Goal: Transaction & Acquisition: Purchase product/service

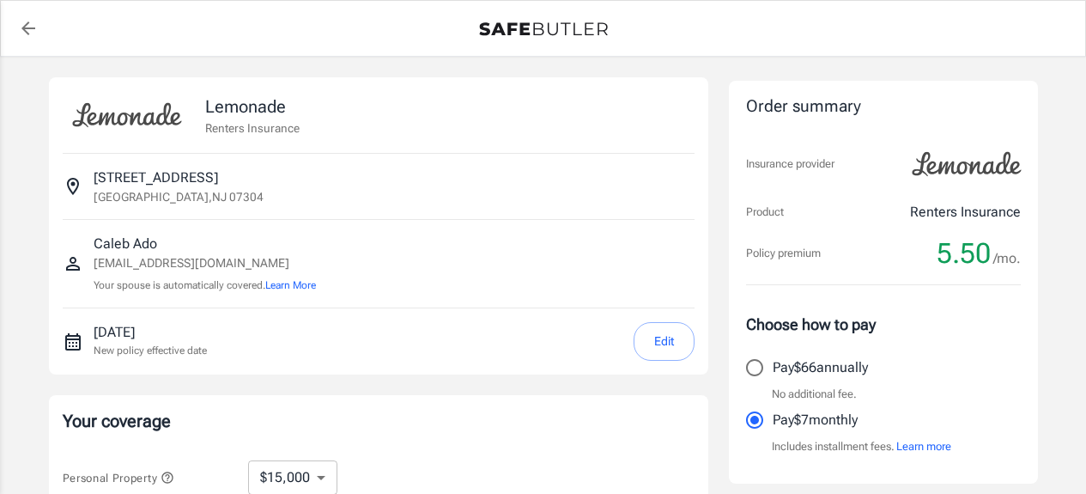
select select "15000"
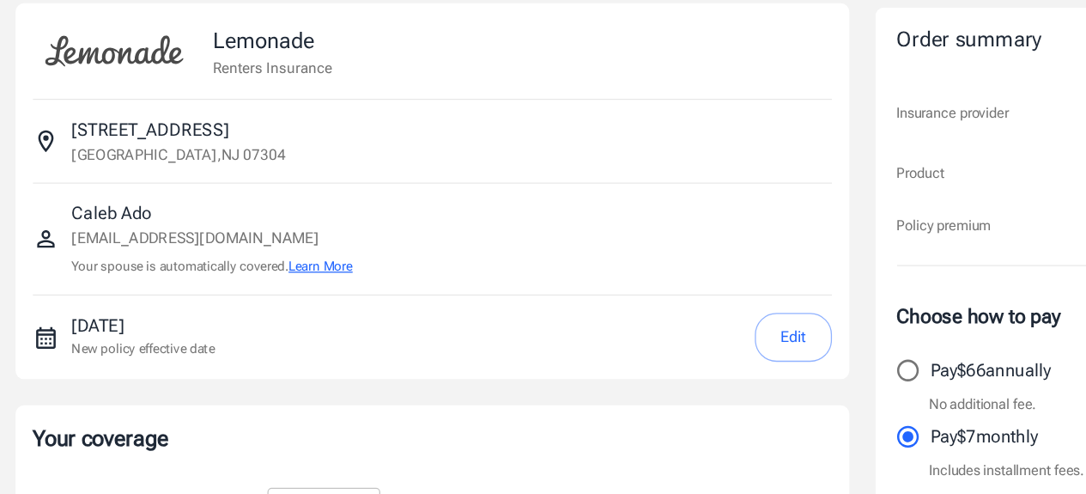
click at [312, 283] on button "Learn More" at bounding box center [290, 284] width 51 height 15
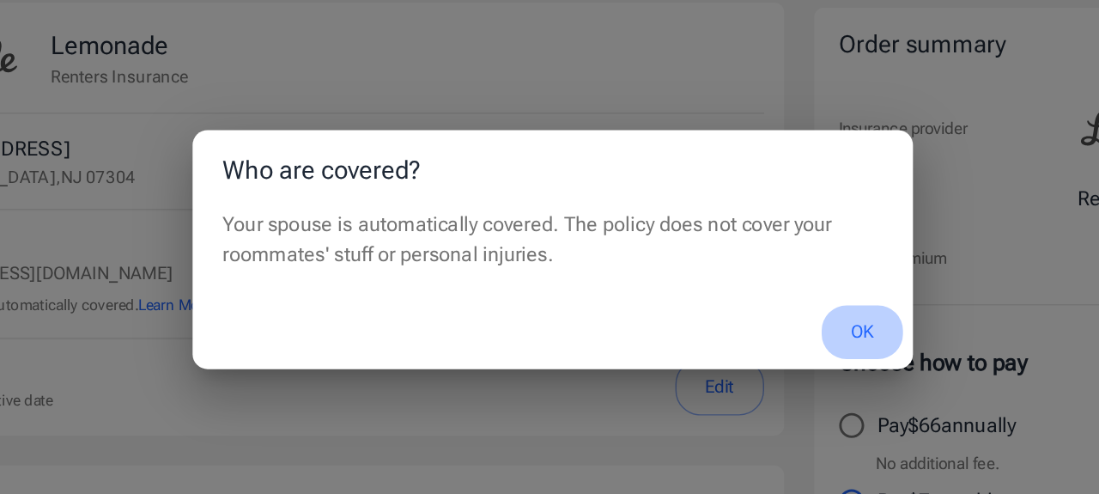
click at [755, 306] on button "OK" at bounding box center [762, 303] width 56 height 37
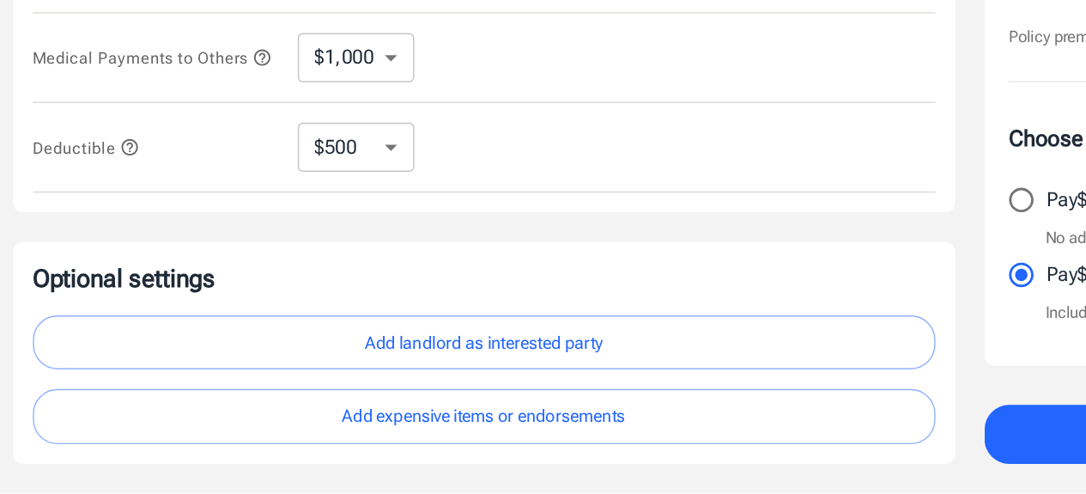
scroll to position [479, 0]
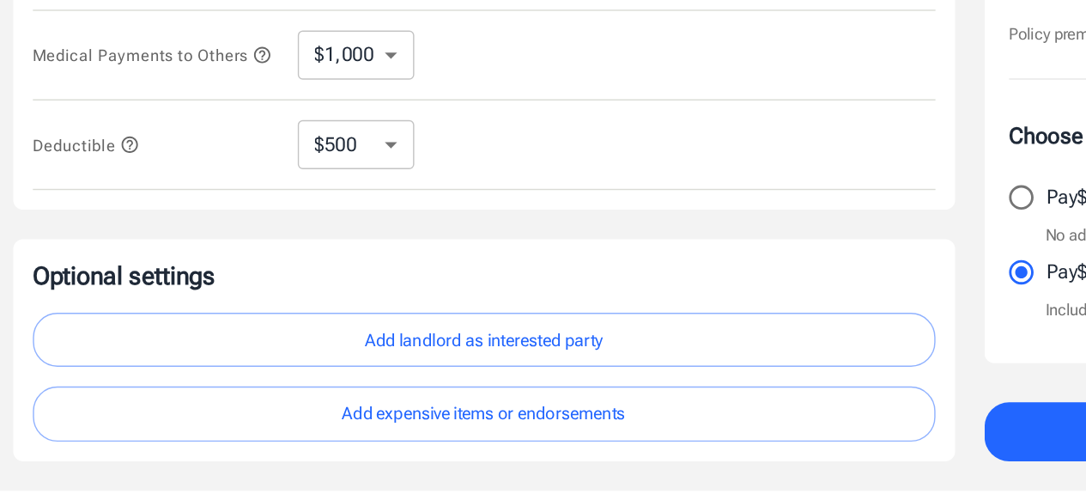
click at [313, 255] on select "$250 $500 $1,000 $2,500" at bounding box center [289, 249] width 82 height 34
select select "250"
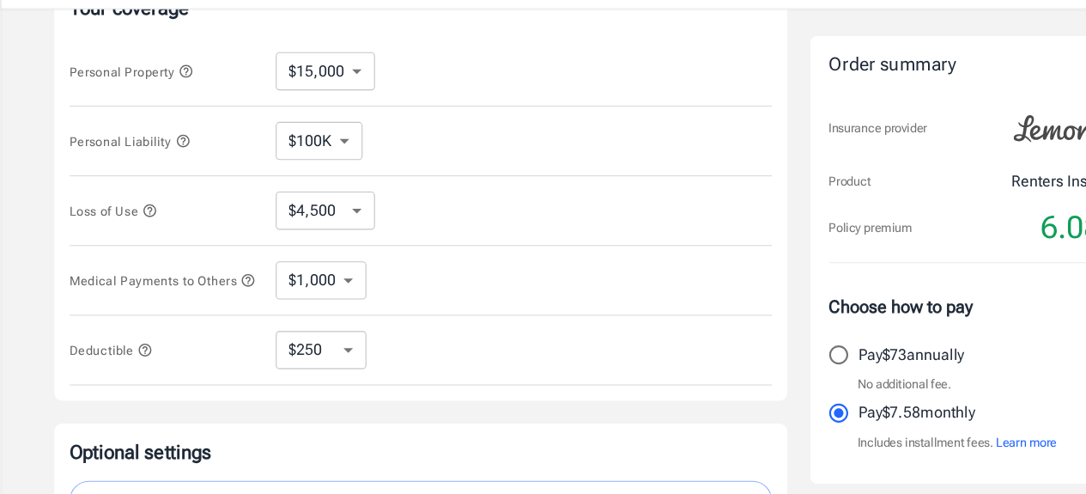
scroll to position [366, 0]
click at [315, 364] on select "$250 $500 $1,000 $2,500" at bounding box center [289, 362] width 82 height 34
select select "500"
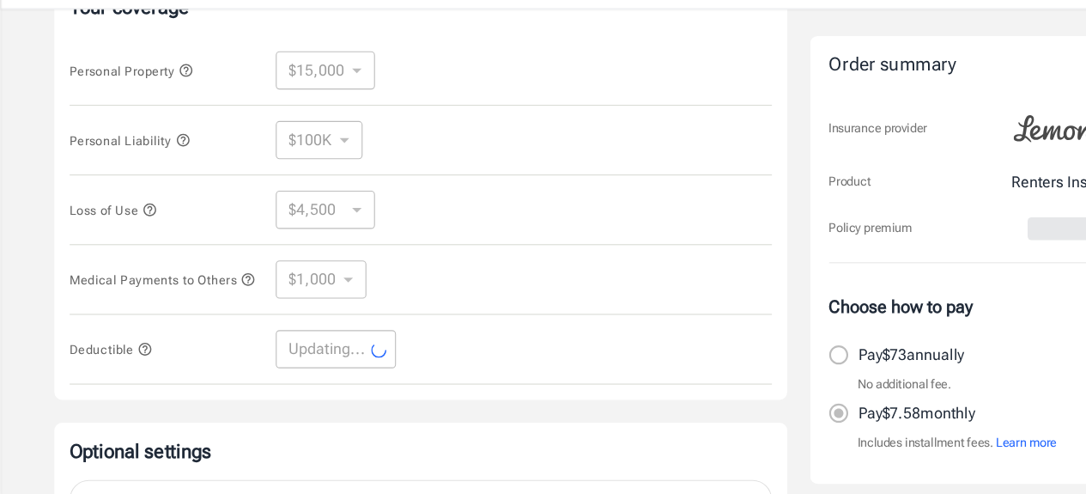
select select "500"
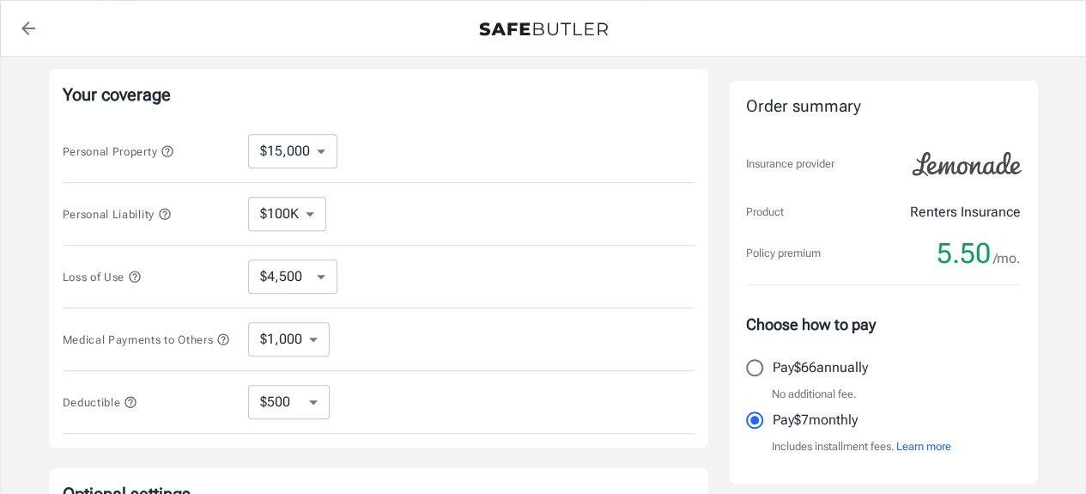
scroll to position [325, 0]
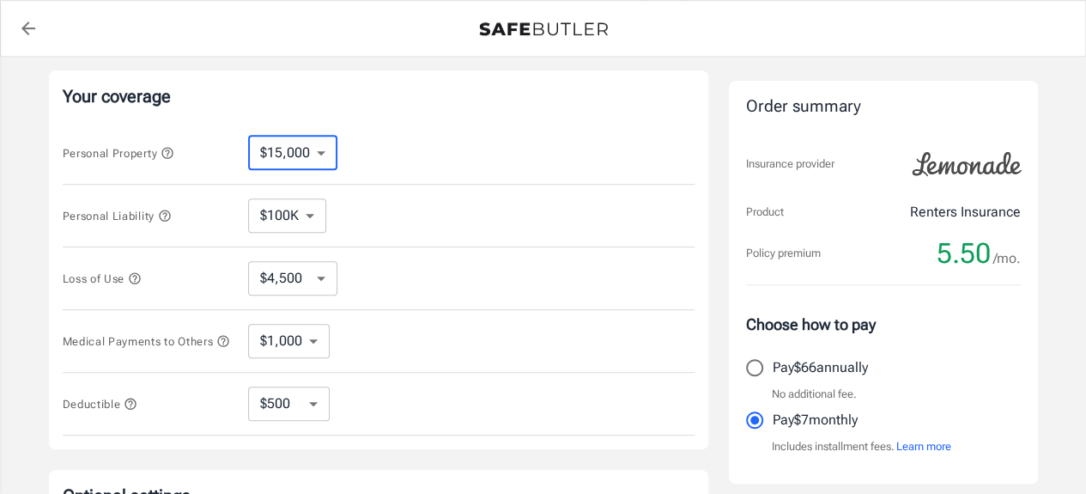
click at [318, 151] on select "$10,000 $15,000 $20,000 $25,000 $30,000 $40,000 $50,000 $100K $150K $200K $250K" at bounding box center [292, 153] width 89 height 34
select select "10000"
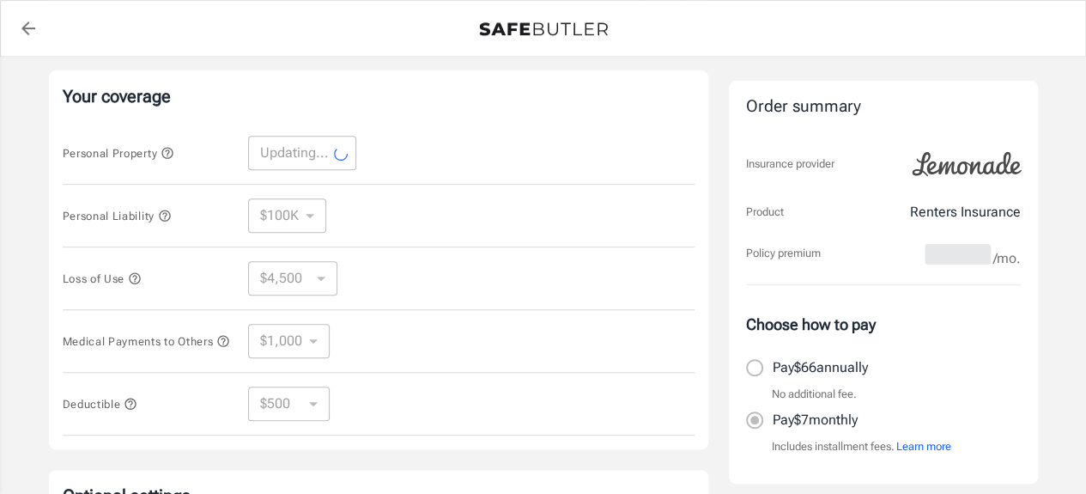
select select "10000"
select select "3000"
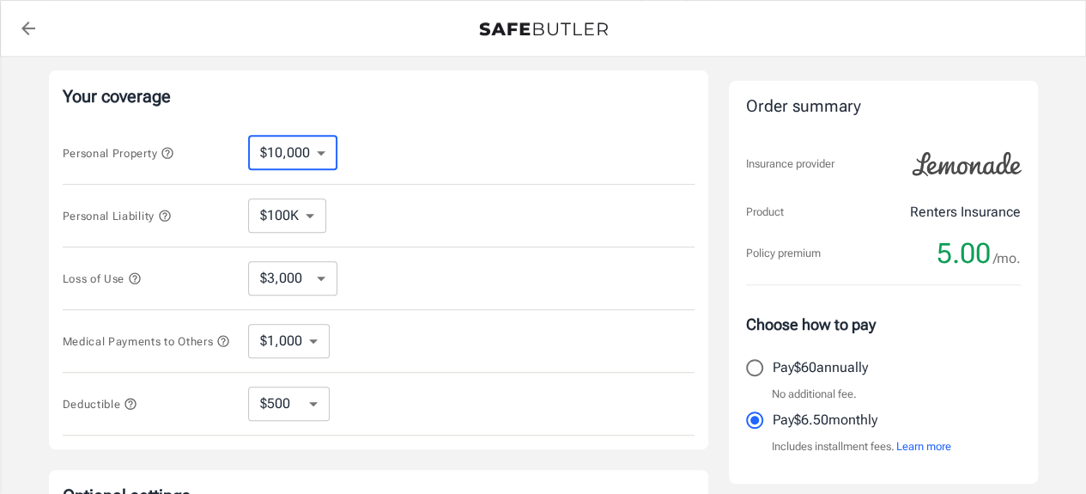
click at [319, 150] on select "$10,000 $15,000 $20,000 $25,000 $30,000 $40,000 $50,000 $100K $150K $200K $250K" at bounding box center [292, 153] width 89 height 34
select select "15000"
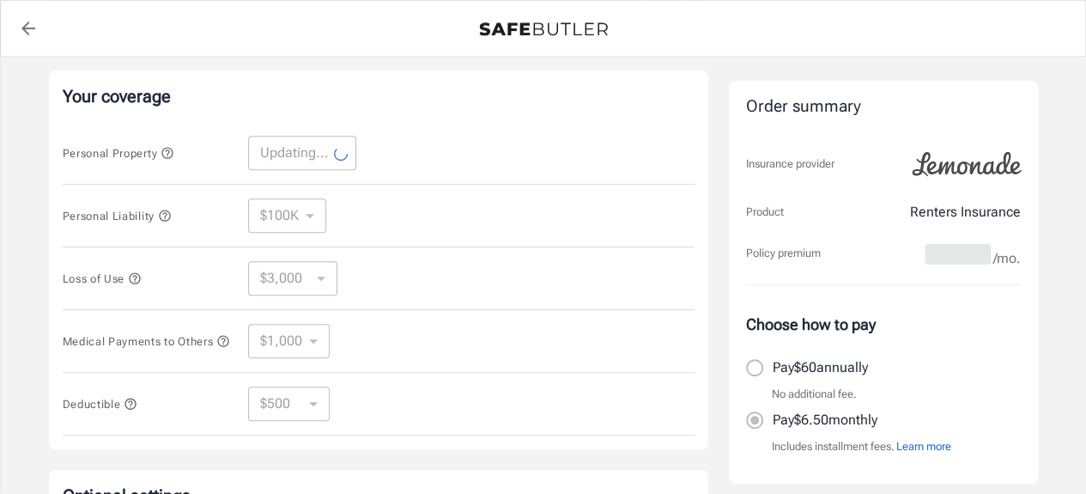
select select "15000"
select select "4500"
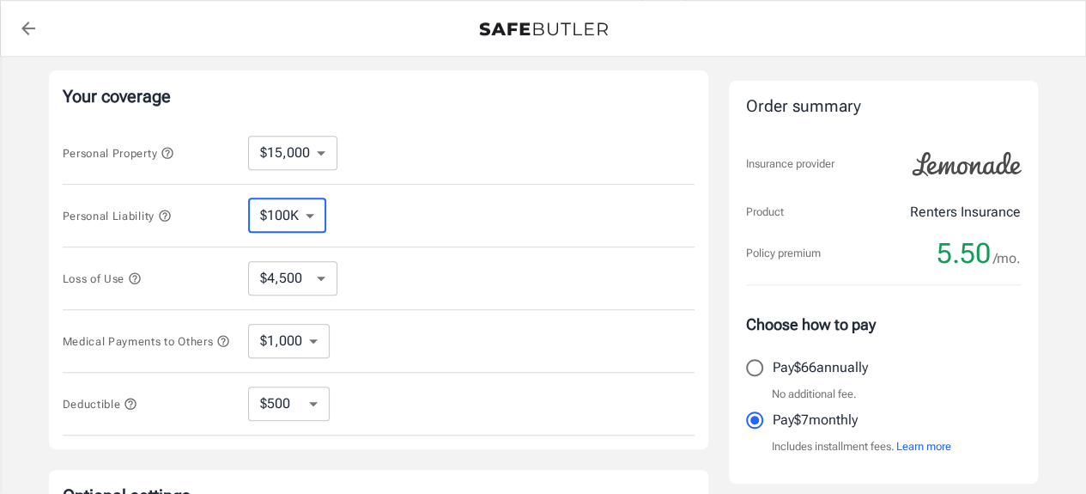
click at [307, 212] on select "$100K $200K $300K $400K $500K" at bounding box center [287, 215] width 78 height 34
click at [324, 276] on select "$4,500 $7,500 $13,500 $22,500 $34,500 $55,500 $85,500 $130K $200K" at bounding box center [292, 278] width 89 height 34
click at [416, 60] on div "Lemonade Renters Insurance [STREET_ADDRESS] Caleb Ado [EMAIL_ADDRESS][DOMAIN_NA…" at bounding box center [378, 189] width 659 height 872
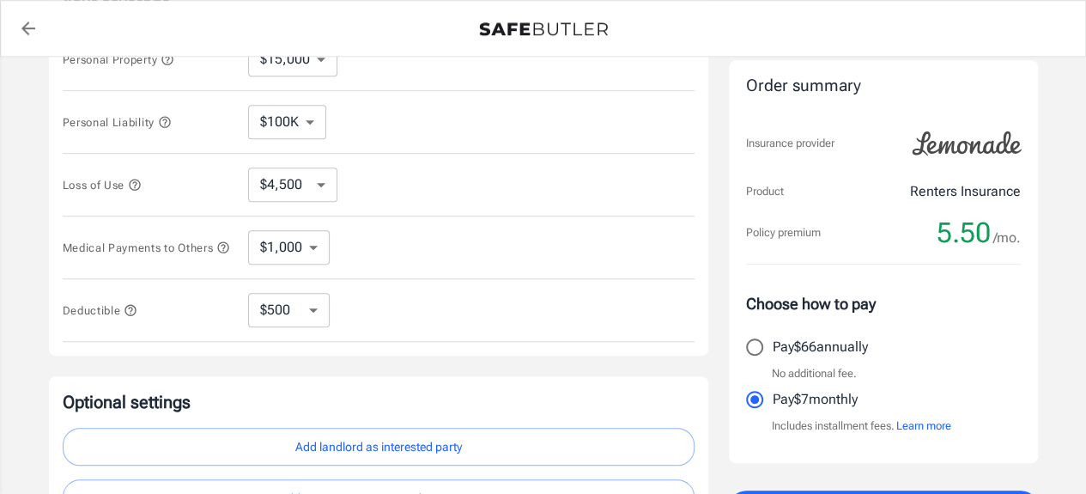
scroll to position [419, 0]
click at [311, 246] on select "$1,000 $2,000 $3,000 $4,000 $5,000" at bounding box center [289, 246] width 82 height 34
click at [315, 313] on select "$250 $500 $1,000 $2,500" at bounding box center [289, 309] width 82 height 34
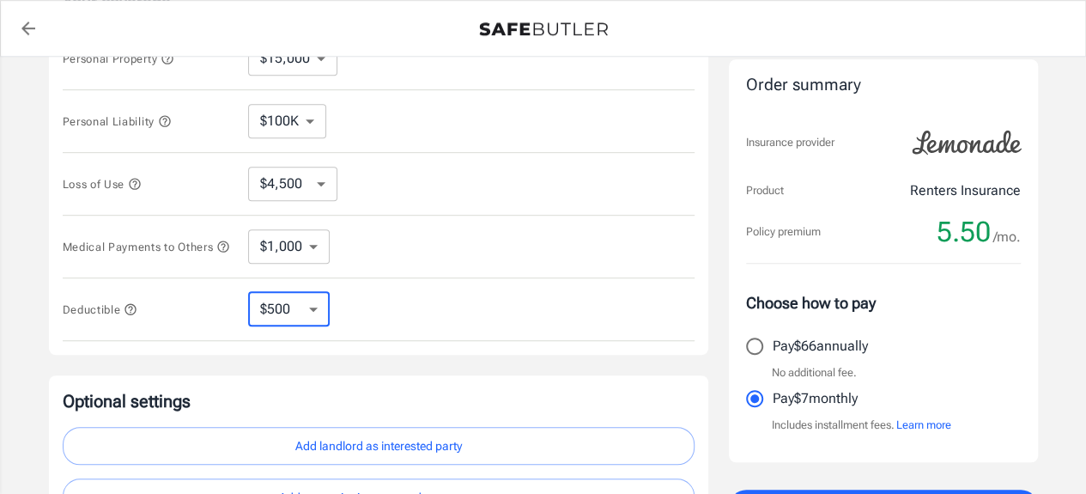
click at [315, 313] on select "$250 $500 $1,000 $2,500" at bounding box center [289, 309] width 82 height 34
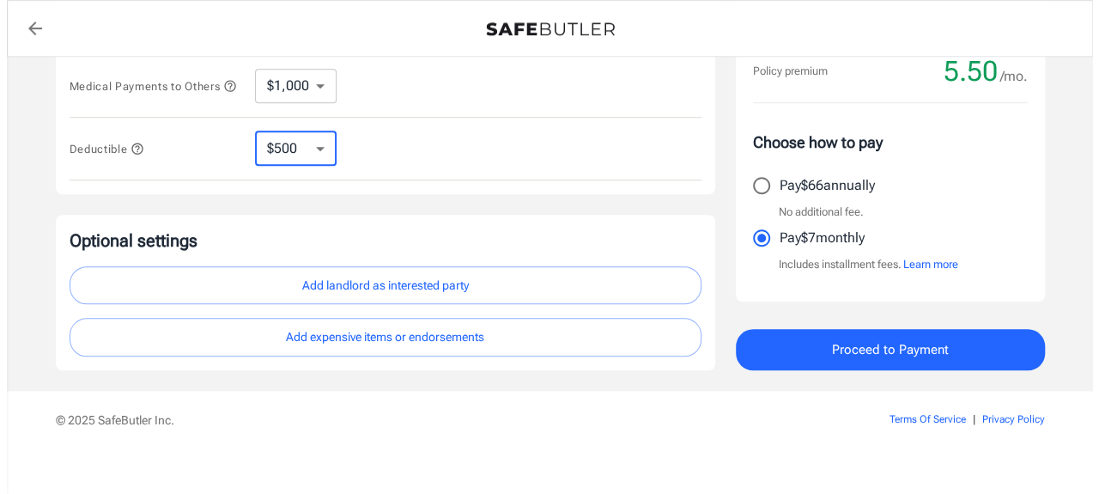
scroll to position [598, 0]
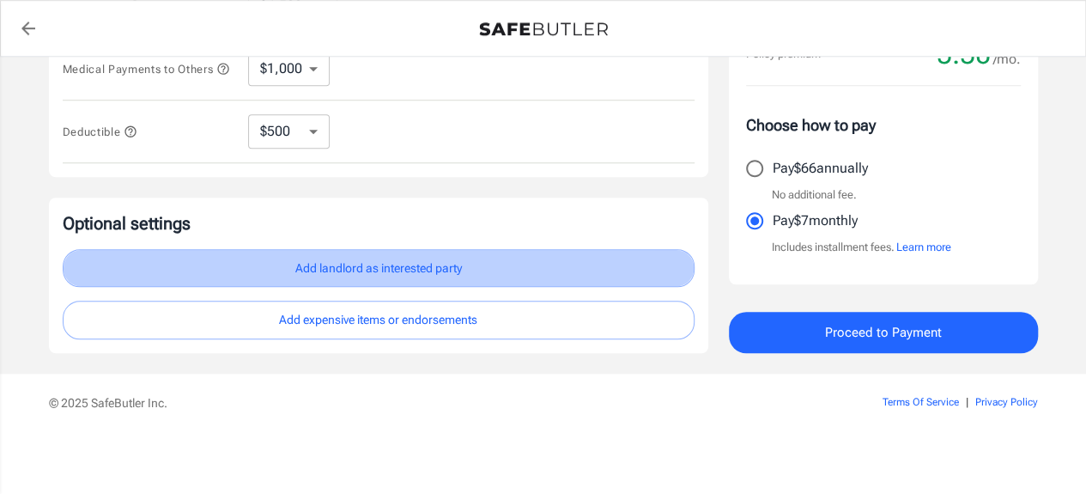
click at [392, 270] on button "Add landlord as interested party" at bounding box center [379, 268] width 632 height 39
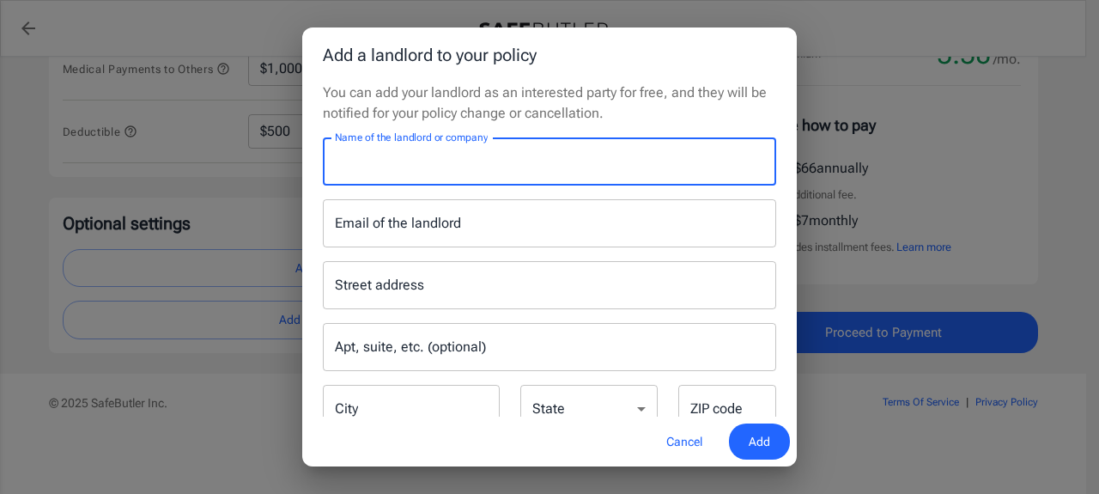
click at [441, 169] on input "Name of the landlord or company" at bounding box center [549, 161] width 453 height 48
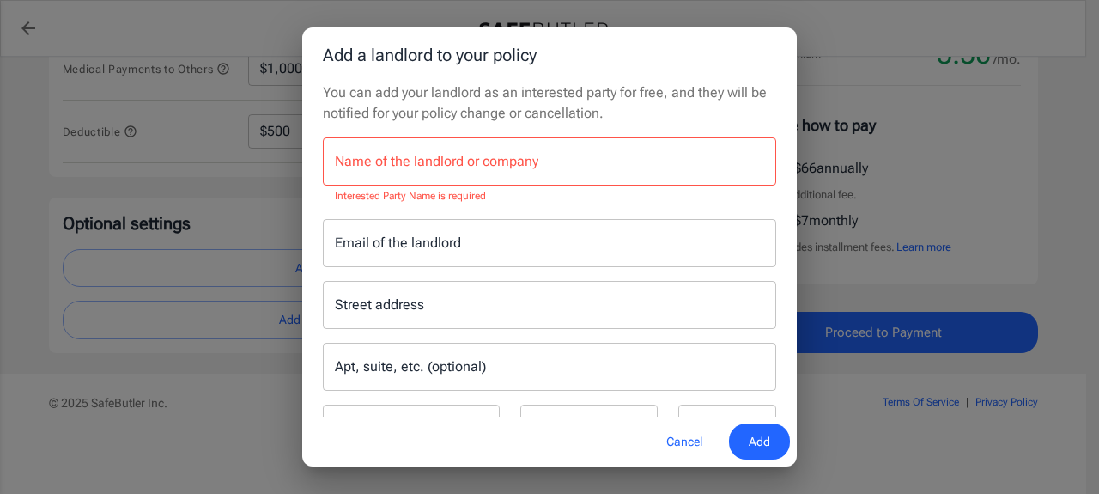
click at [721, 103] on p "You can add your landlord as an interested party for free, and they will be not…" at bounding box center [549, 102] width 453 height 41
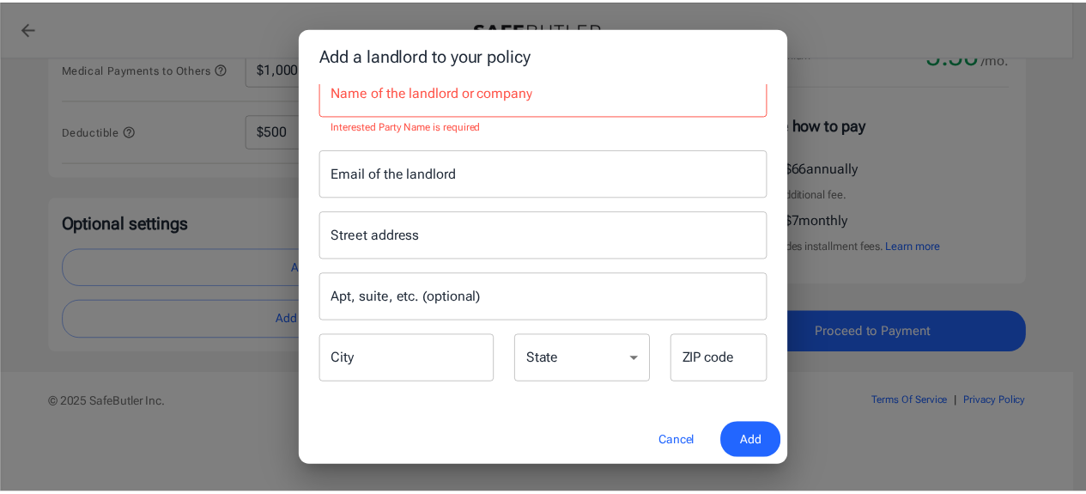
scroll to position [0, 0]
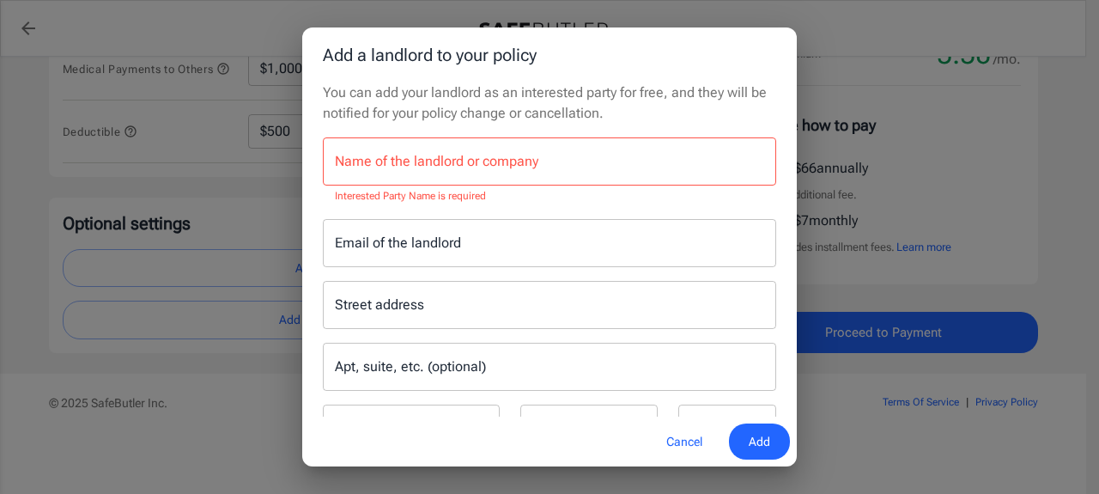
click at [847, 38] on div "Add a landlord to your policy You can add your landlord as an interested party …" at bounding box center [549, 247] width 1099 height 494
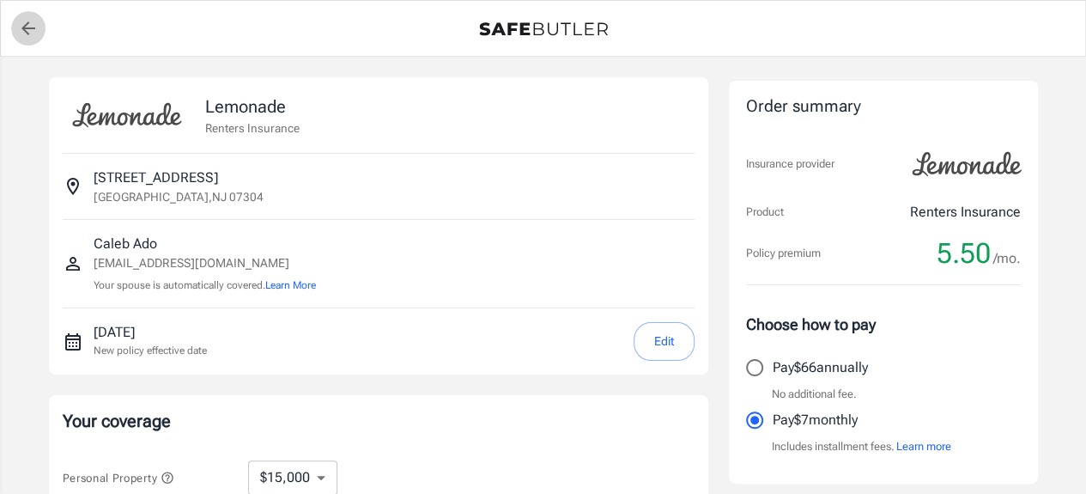
click at [25, 25] on icon "back to quotes" at bounding box center [28, 28] width 14 height 14
